Goal: Task Accomplishment & Management: Manage account settings

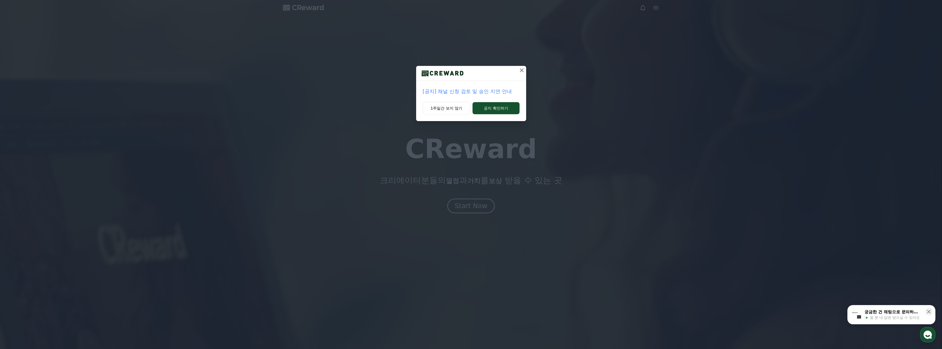
click at [521, 68] on icon at bounding box center [521, 70] width 7 height 7
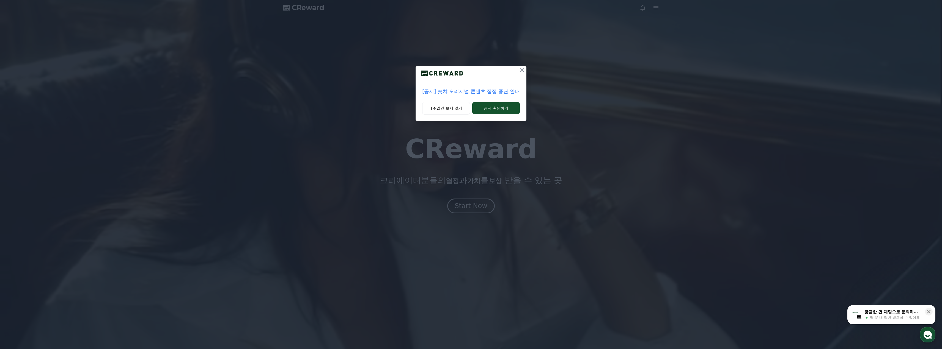
click at [523, 74] on button at bounding box center [522, 70] width 9 height 9
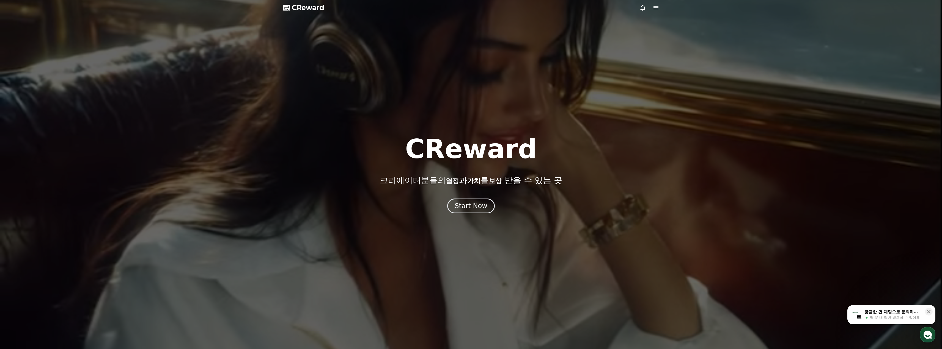
click at [655, 7] on icon at bounding box center [655, 7] width 5 height 3
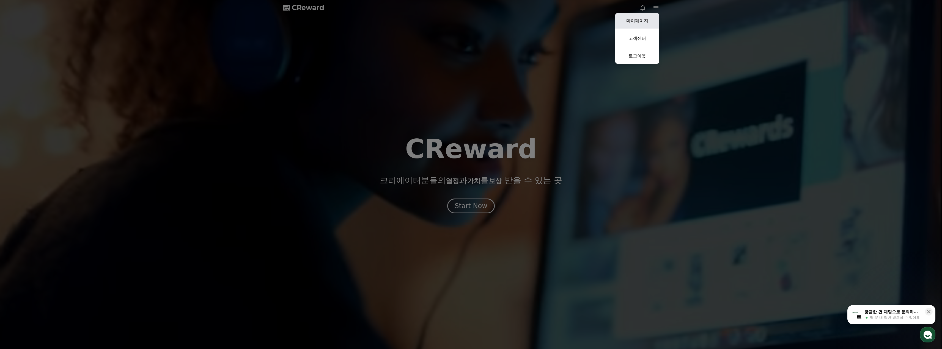
click at [643, 17] on link "마이페이지" at bounding box center [637, 20] width 44 height 15
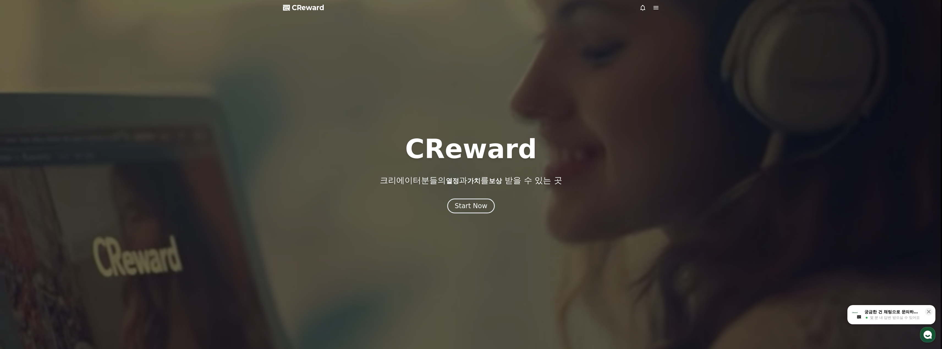
select select "**********"
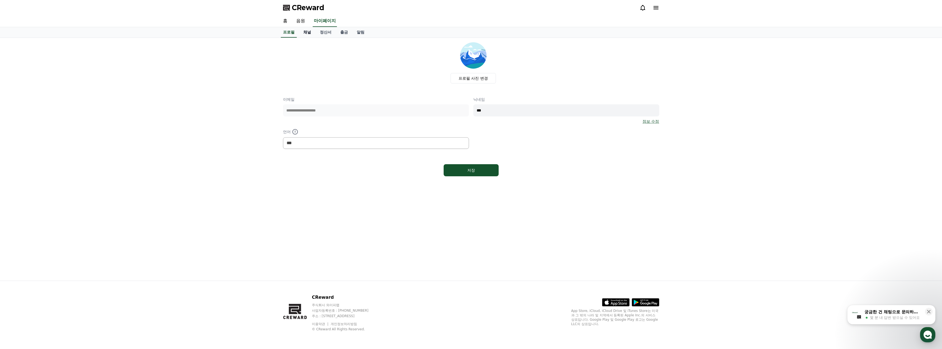
click at [307, 31] on link "채널" at bounding box center [307, 32] width 16 height 10
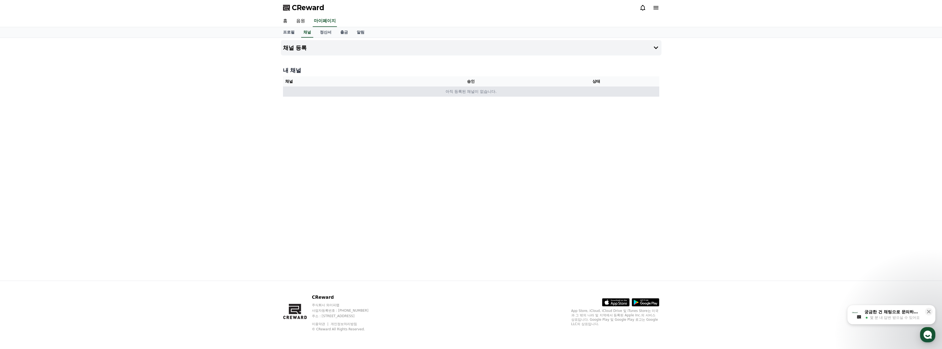
click at [465, 90] on td "아직 등록된 채널이 없습니다." at bounding box center [471, 92] width 376 height 10
click at [335, 46] on button "채널 등록" at bounding box center [471, 47] width 381 height 15
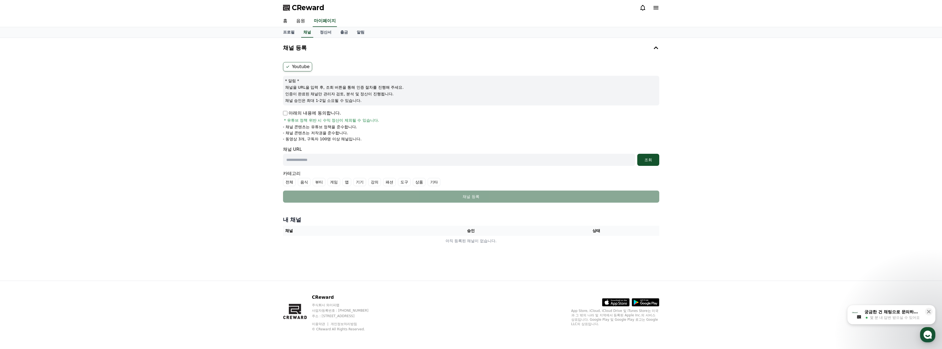
drag, startPoint x: 229, startPoint y: 152, endPoint x: 204, endPoint y: 155, distance: 25.0
click at [201, 155] on div "채널 등록 Youtube * 알림 * 채널을 URL을 입력 후, 조회 버튼을 통해 인증 절차를 진행해 주세요. 인증이 완료된 채널만 관리자 검…" at bounding box center [471, 159] width 942 height 243
click at [192, 150] on div "채널 등록 Youtube * 알림 * 채널을 URL을 입력 후, 조회 버튼을 통해 인증 절차를 진행해 주세요. 인증이 완료된 채널만 관리자 검…" at bounding box center [471, 159] width 942 height 243
